Goal: Find contact information: Find contact information

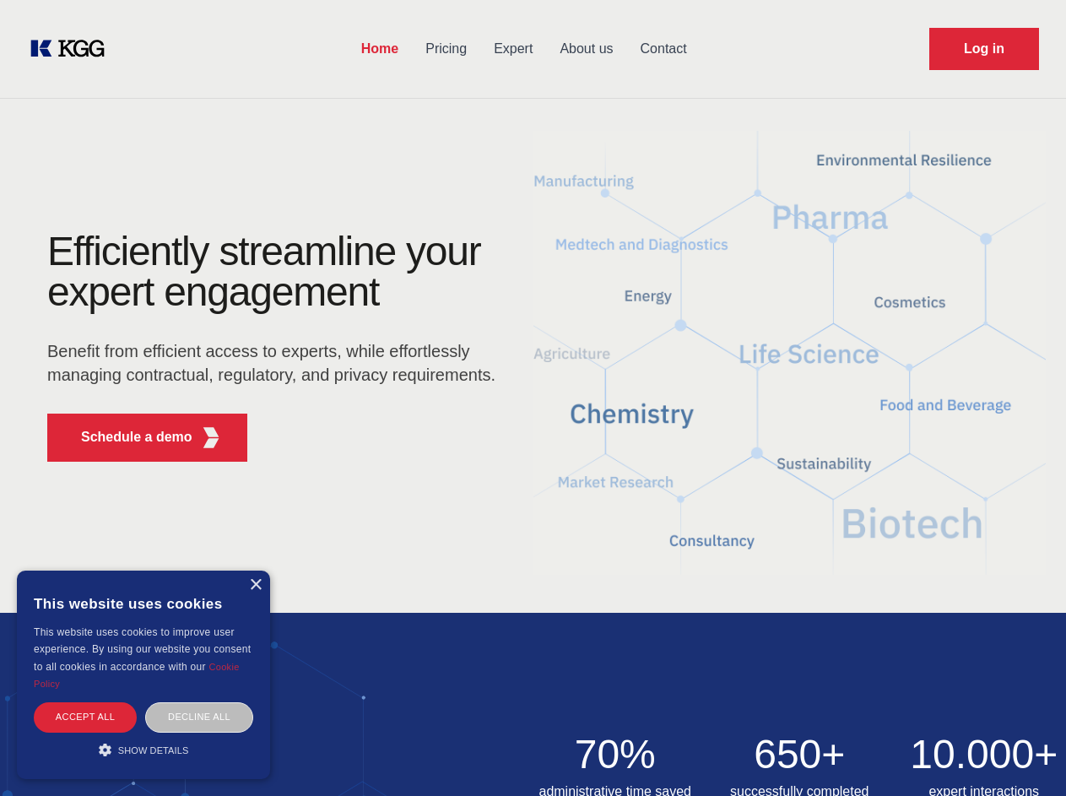
click at [533, 398] on div "Efficiently streamline your expert engagement Benefit from efficient access to …" at bounding box center [276, 353] width 513 height 244
click at [127, 437] on p "Schedule a demo" at bounding box center [136, 437] width 111 height 20
click at [255, 585] on div "× This website uses cookies This website uses cookies to improve user experienc…" at bounding box center [143, 675] width 253 height 208
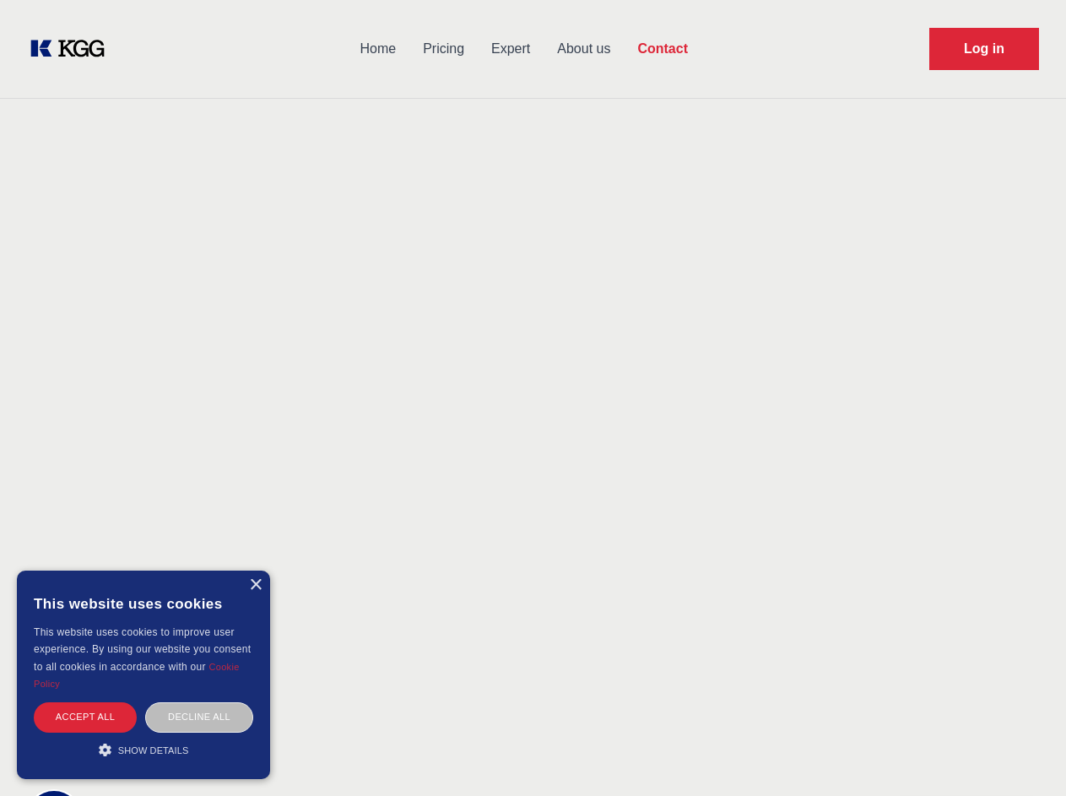
click at [85, 717] on div "Accept all" at bounding box center [85, 717] width 103 height 30
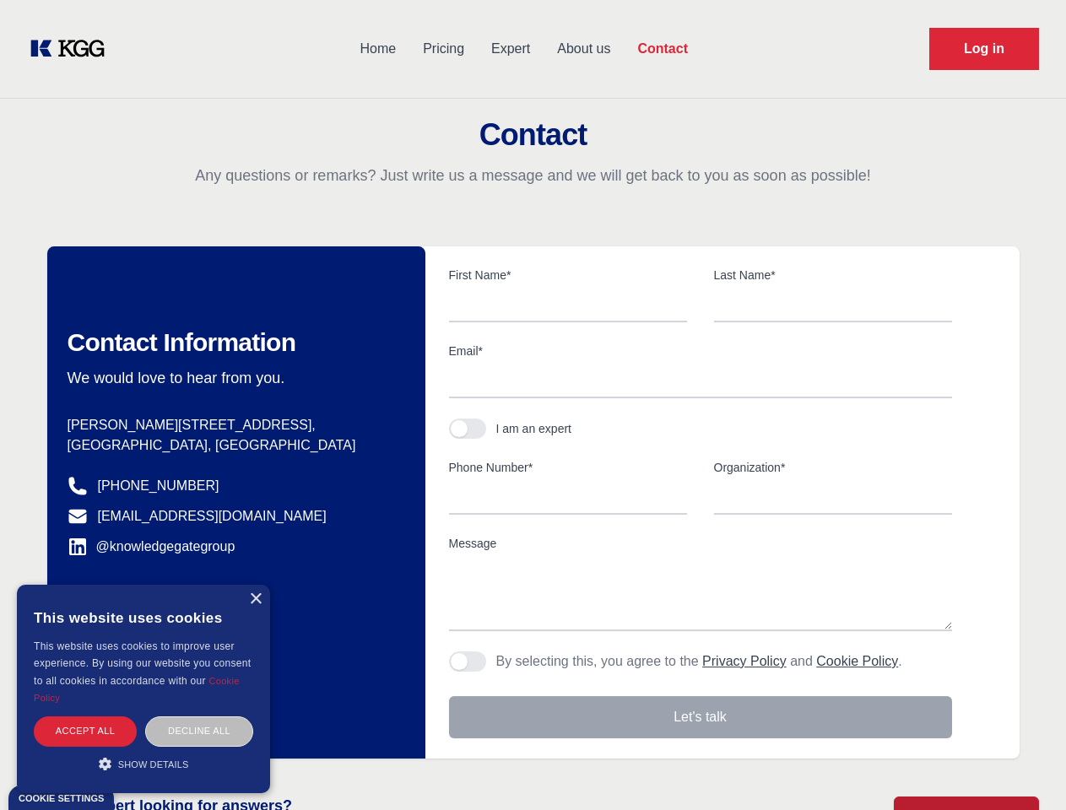
click at [199, 717] on div "Decline all" at bounding box center [199, 732] width 108 height 30
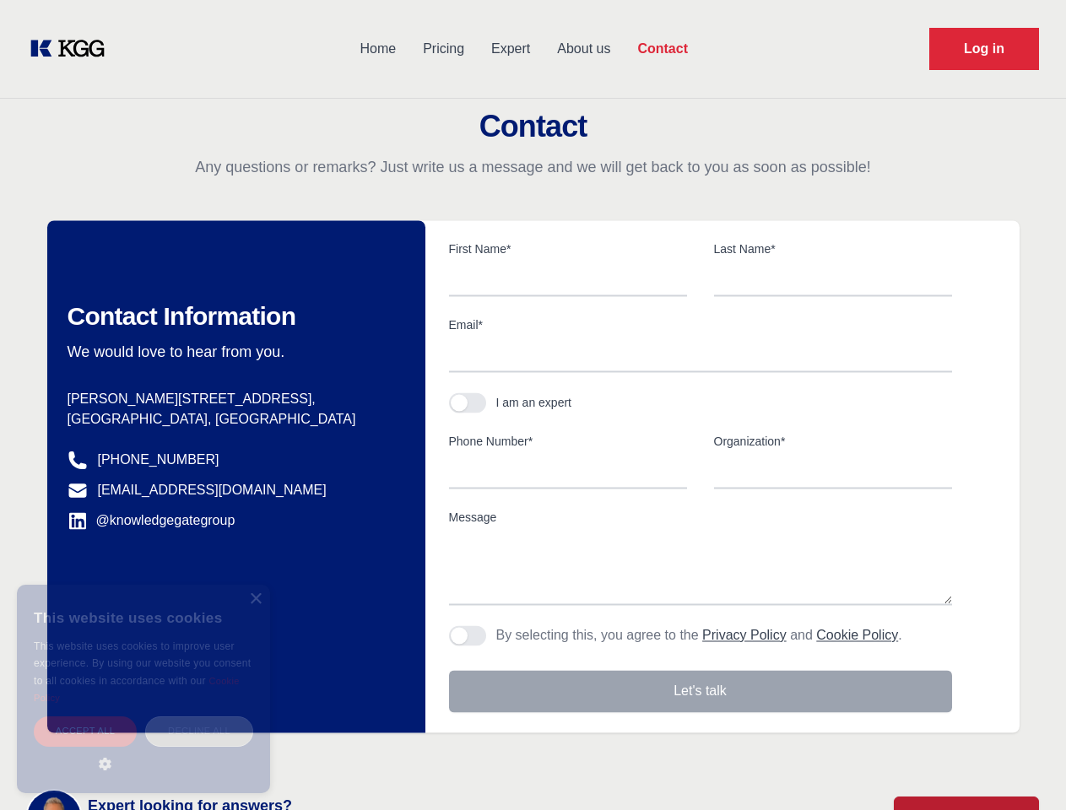
click at [143, 750] on main "Contact Any questions or remarks? Just write us a message and we will get back …" at bounding box center [533, 439] width 1066 height 879
